Goal: Information Seeking & Learning: Learn about a topic

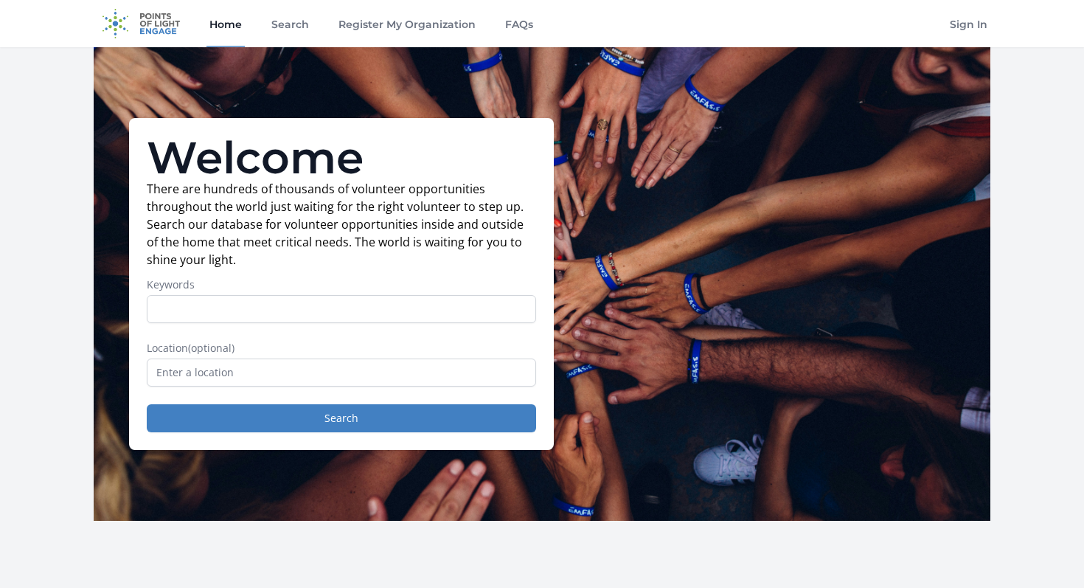
click at [291, 316] on input "Keywords" at bounding box center [341, 309] width 389 height 28
click at [423, 299] on input "Keywords" at bounding box center [341, 309] width 389 height 28
click at [420, 281] on label "Keywords" at bounding box center [341, 284] width 389 height 15
click at [420, 295] on input "Keywords" at bounding box center [341, 309] width 389 height 28
click at [420, 317] on input "Keywords" at bounding box center [341, 309] width 389 height 28
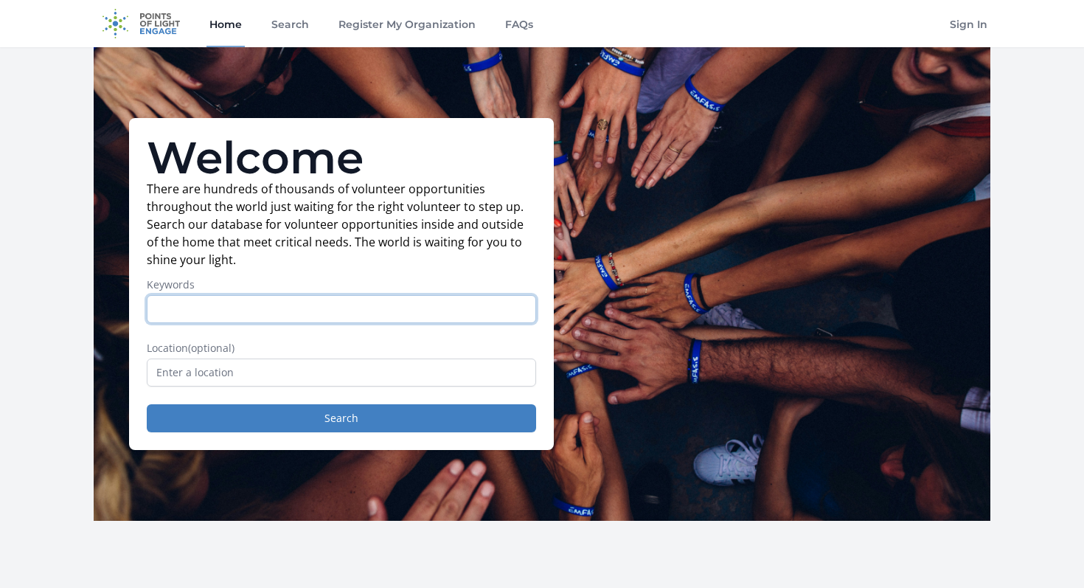
type input "f"
type input "food"
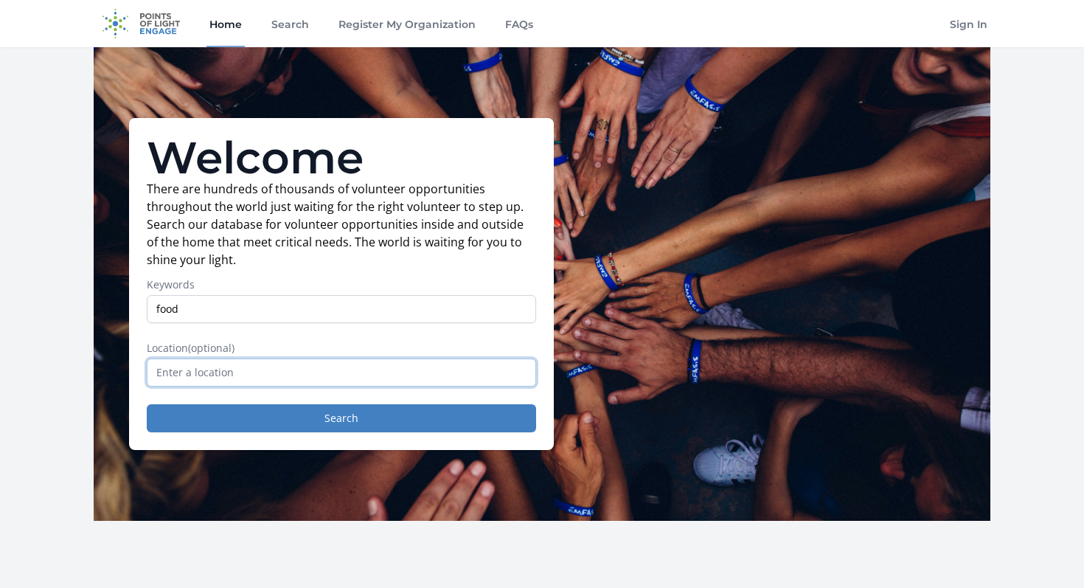
click at [285, 378] on input "text" at bounding box center [341, 373] width 389 height 28
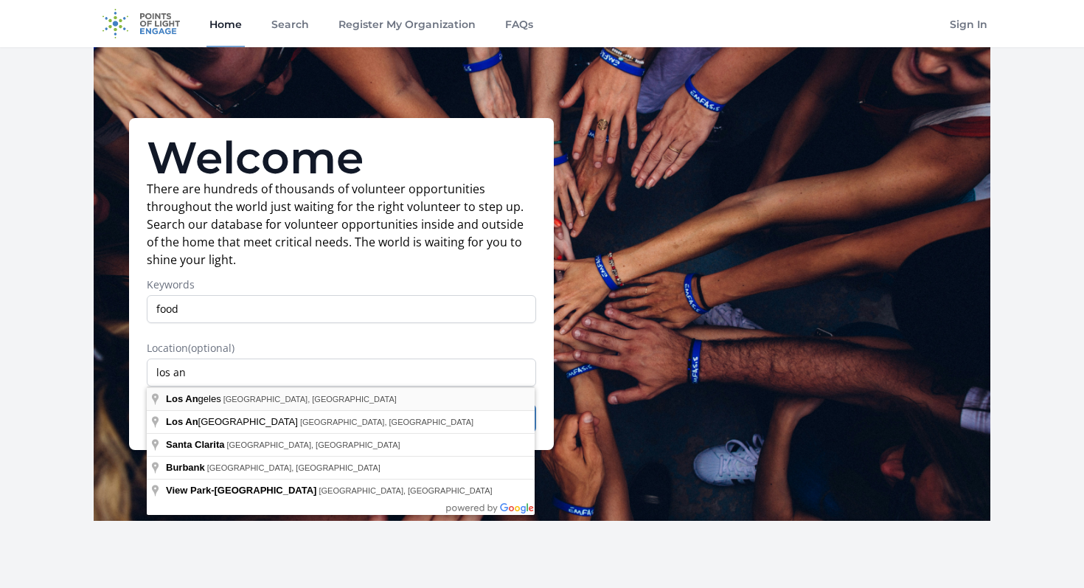
type input "[GEOGRAPHIC_DATA], [GEOGRAPHIC_DATA], [GEOGRAPHIC_DATA]"
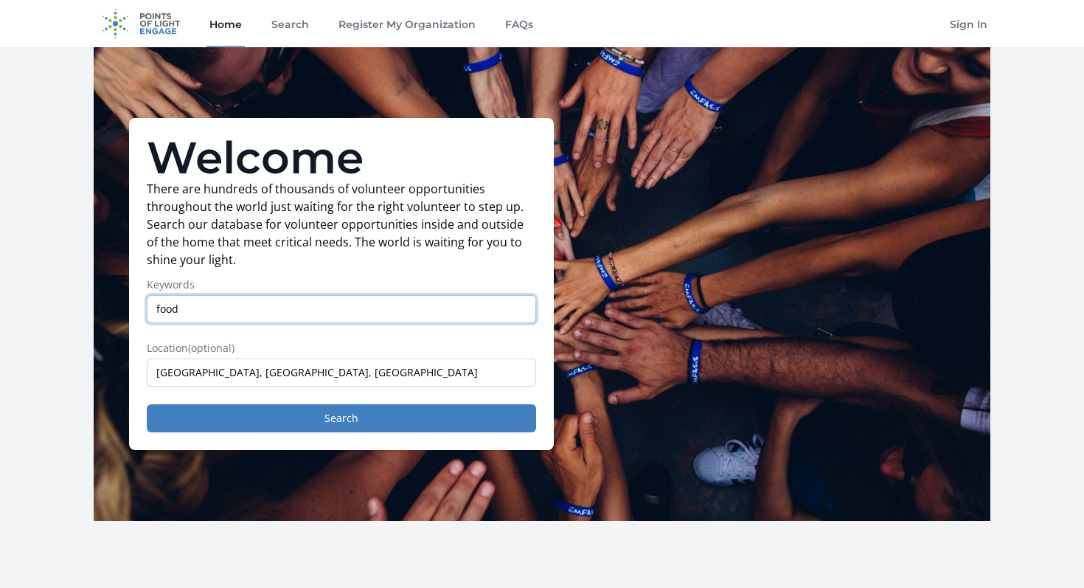
click at [212, 310] on input "food" at bounding box center [341, 309] width 389 height 28
type input "food bank"
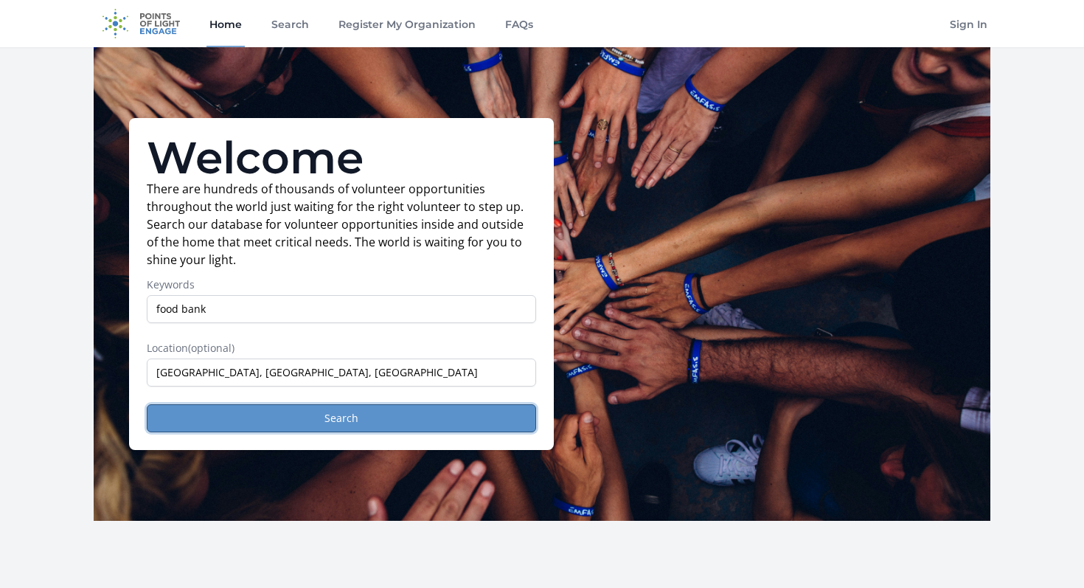
click at [191, 428] on button "Search" at bounding box center [341, 418] width 389 height 28
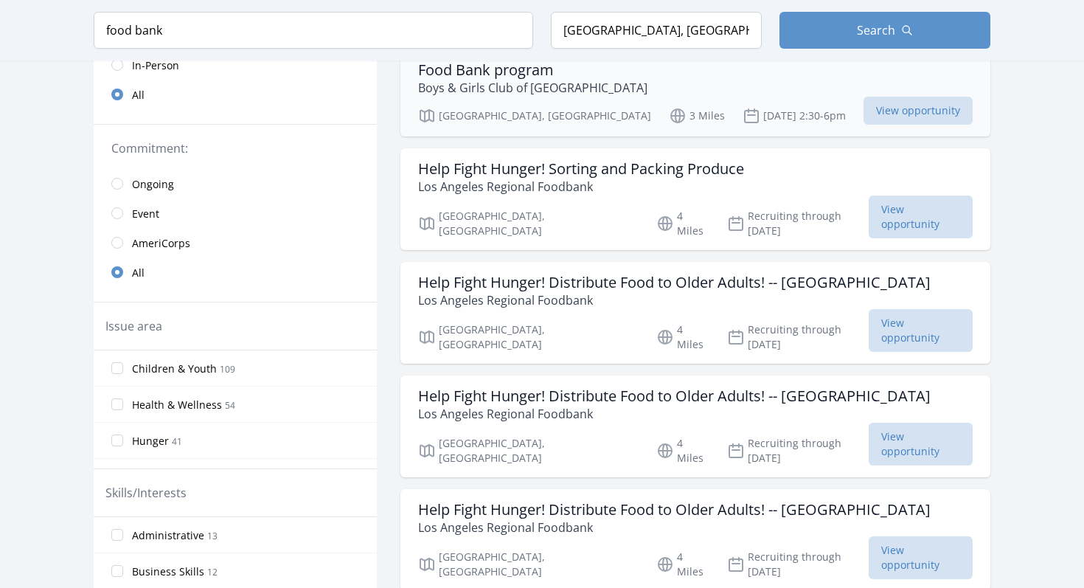
scroll to position [302, 0]
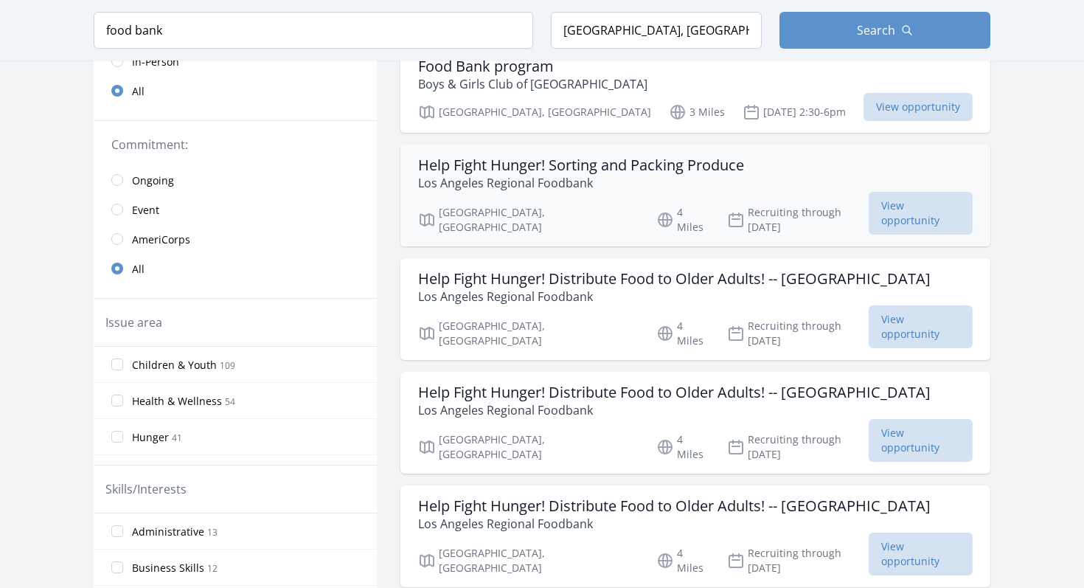
click at [541, 156] on h3 "Help Fight Hunger! Sorting and Packing Produce" at bounding box center [581, 165] width 326 height 18
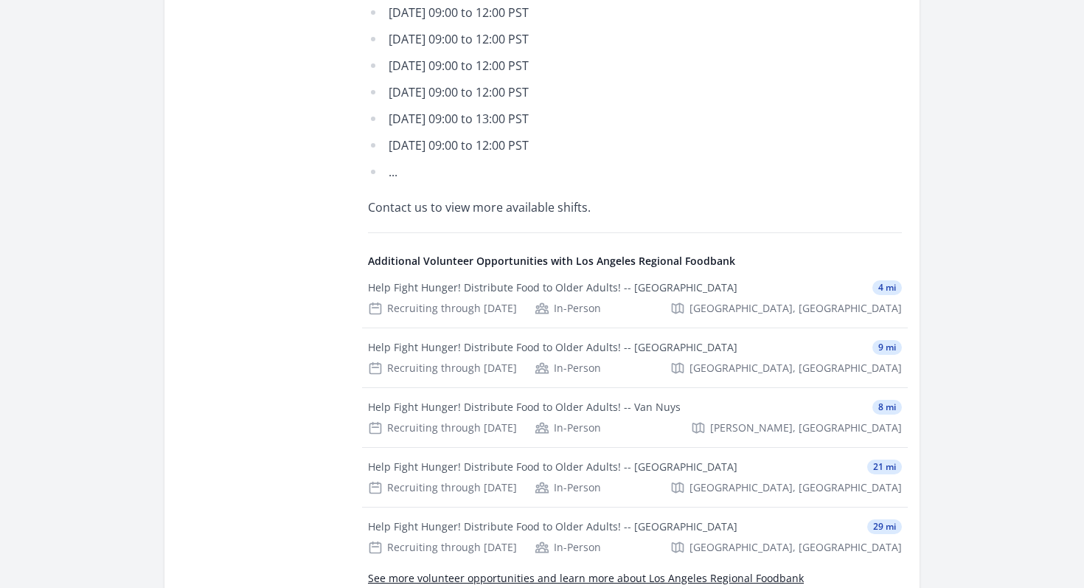
scroll to position [890, 0]
